Goal: Navigation & Orientation: Find specific page/section

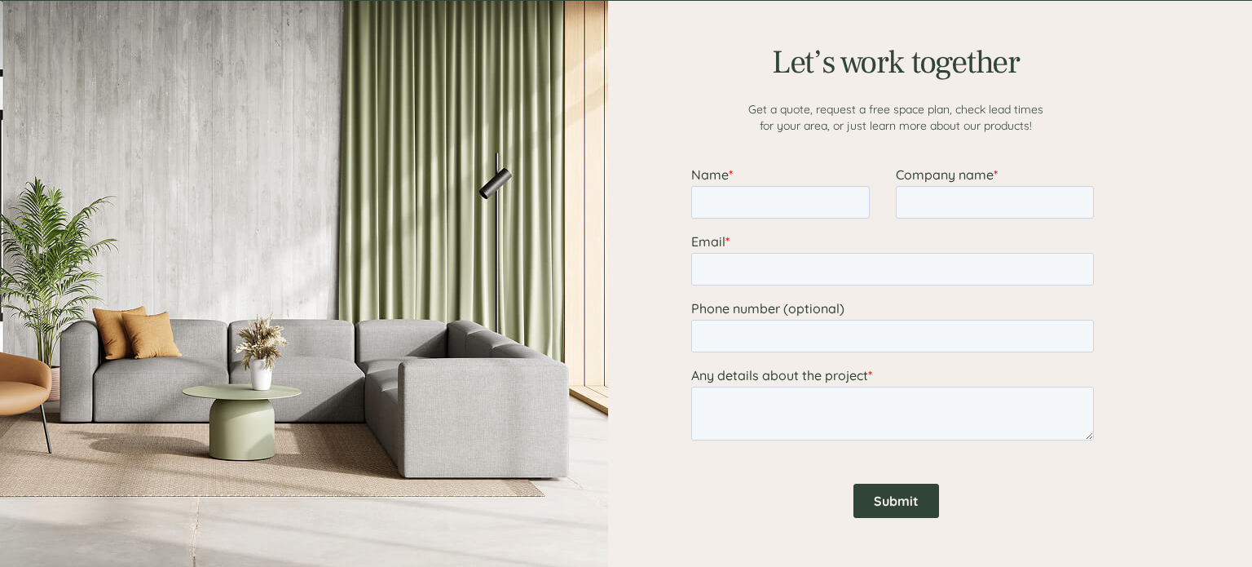
scroll to position [2029, 0]
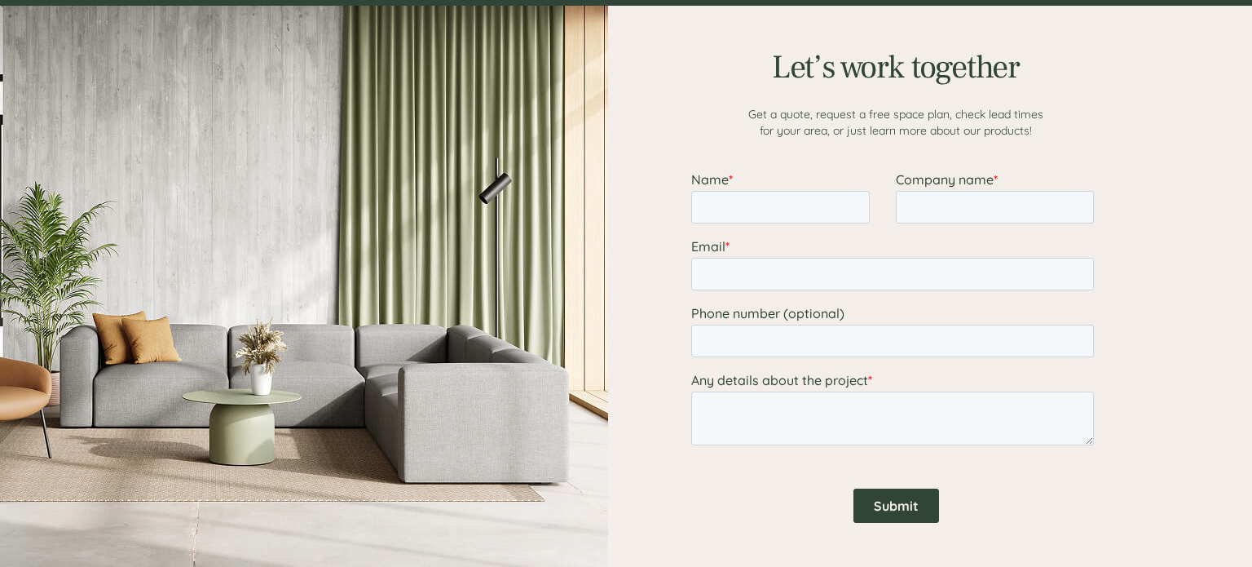
scroll to position [2029, 0]
